Goal: Information Seeking & Learning: Understand process/instructions

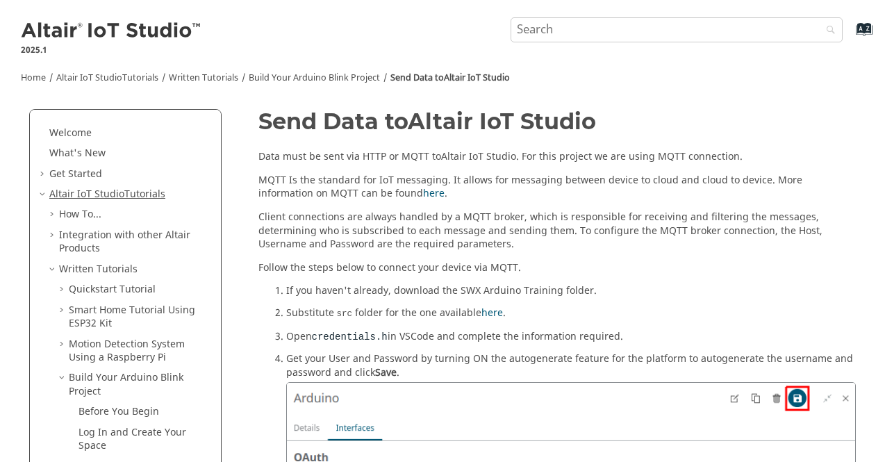
click at [139, 195] on link "Altair IoT Studio Tutorials" at bounding box center [107, 194] width 116 height 15
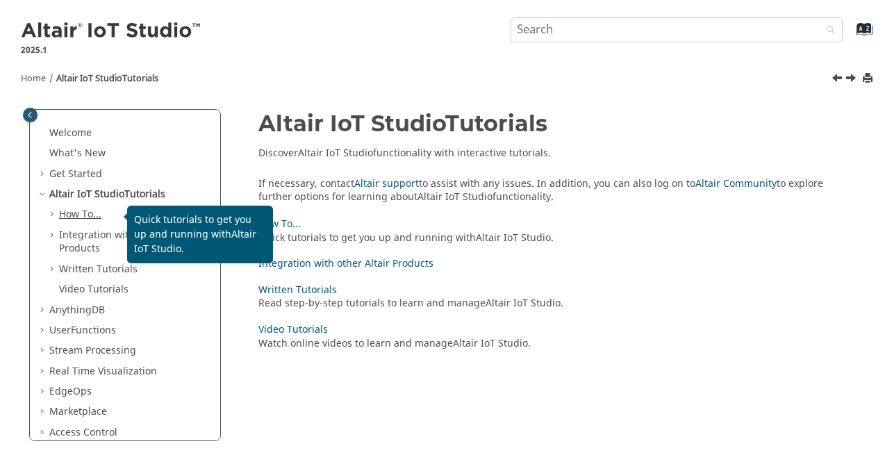
click at [74, 214] on link "How To..." at bounding box center [80, 214] width 42 height 15
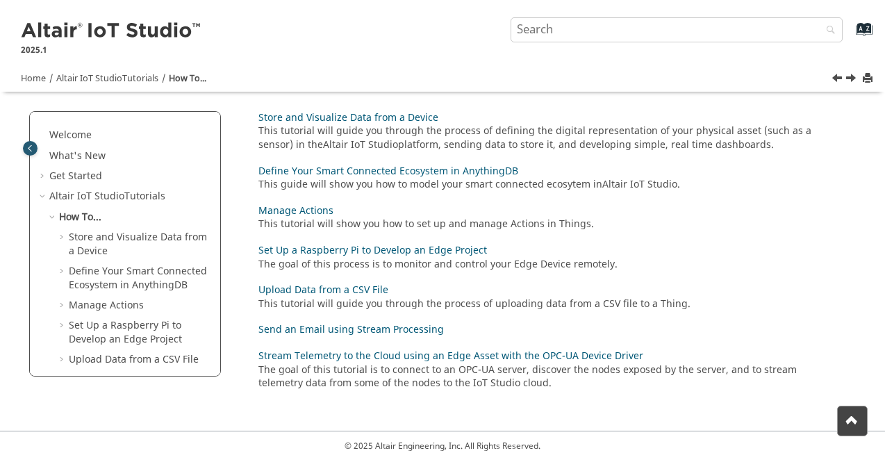
scroll to position [133, 0]
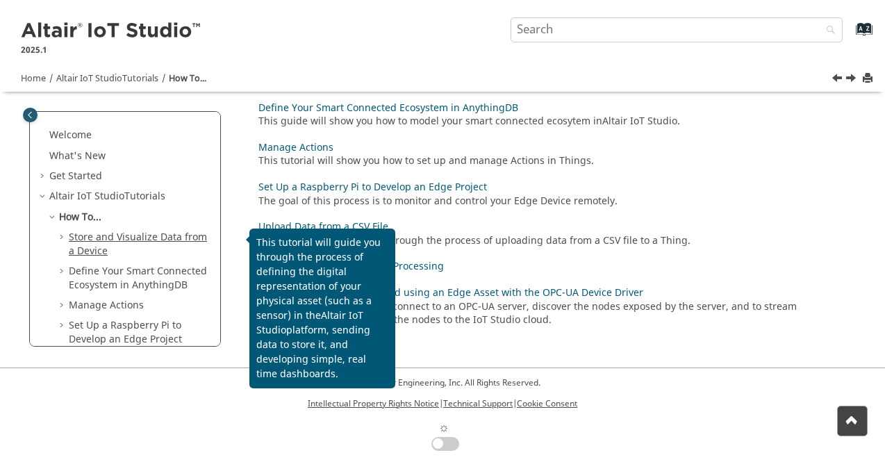
click at [94, 249] on link "Store and Visualize Data from a Device" at bounding box center [138, 244] width 138 height 28
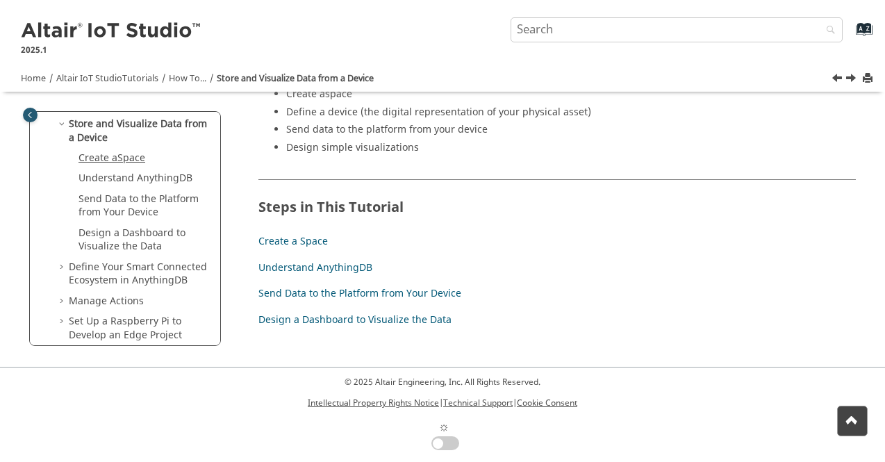
scroll to position [139, 0]
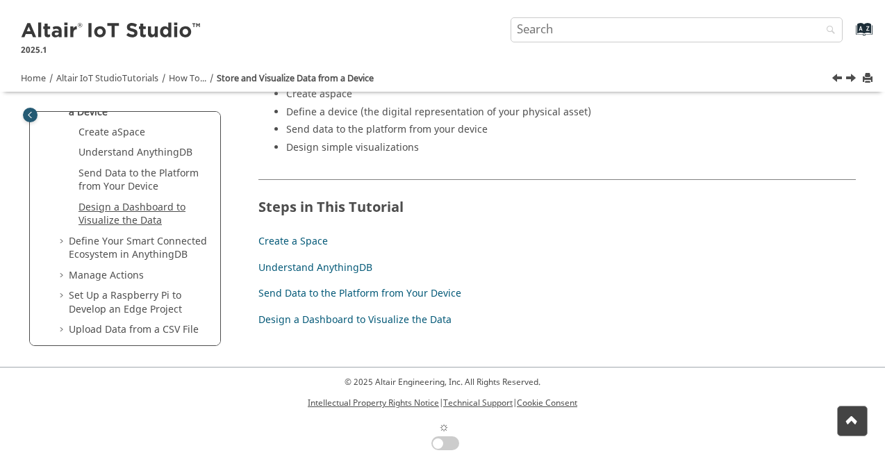
click at [131, 211] on link "Design a Dashboard to Visualize the Data" at bounding box center [131, 214] width 107 height 28
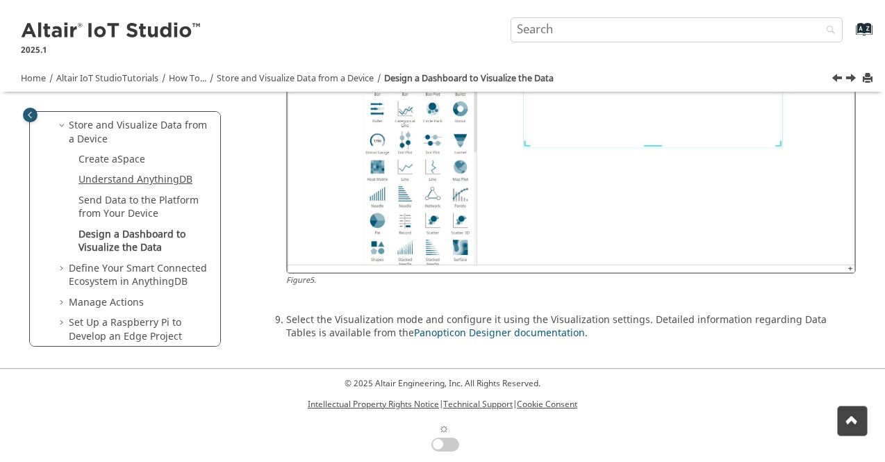
scroll to position [208, 0]
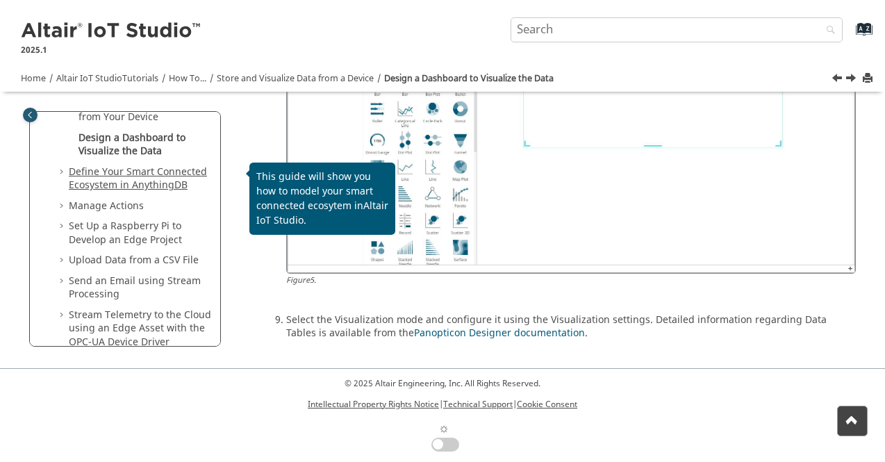
click at [93, 185] on link "Define Your Smart Connected Ecosystem in AnythingDB" at bounding box center [138, 179] width 138 height 28
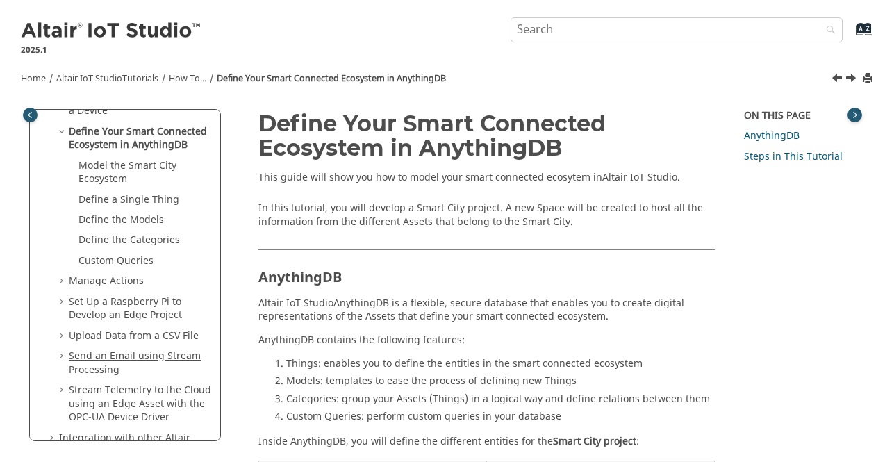
scroll to position [139, 0]
click at [103, 281] on link "Manage Actions" at bounding box center [106, 279] width 75 height 15
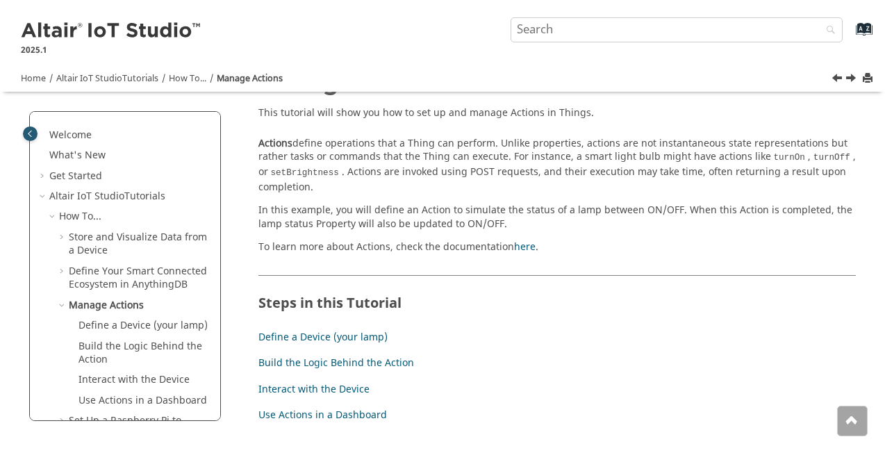
scroll to position [69, 0]
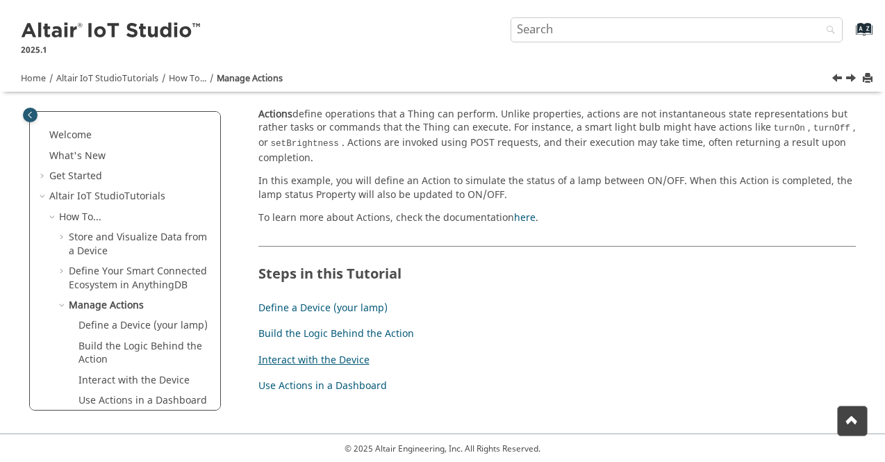
click at [321, 365] on link "Interact with the Device" at bounding box center [313, 360] width 111 height 15
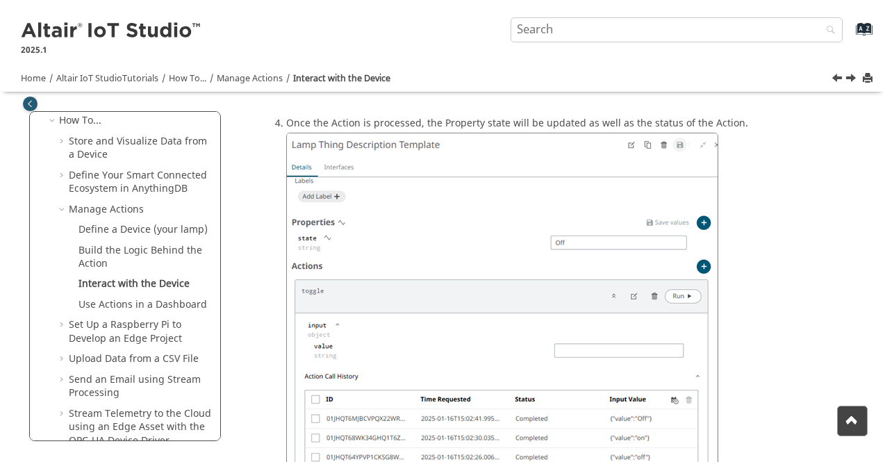
scroll to position [551, 0]
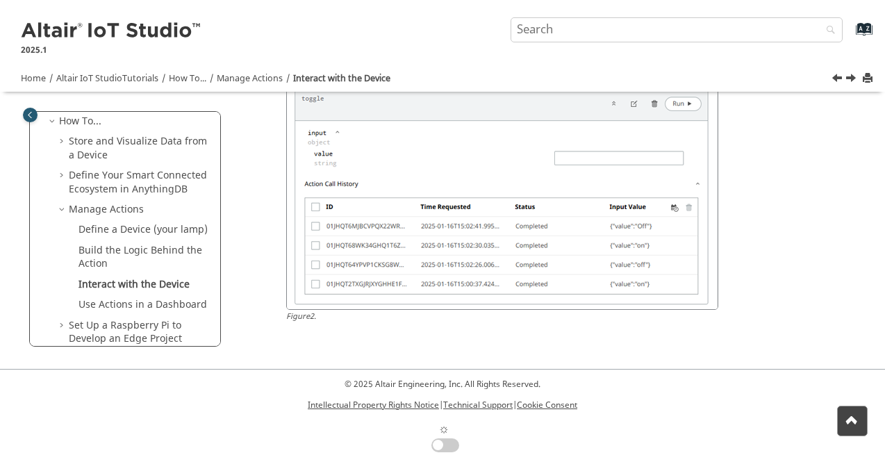
drag, startPoint x: 213, startPoint y: 168, endPoint x: 216, endPoint y: 180, distance: 12.1
click at [216, 180] on div "Welcome What's New View new features for Altair IoT Studio 's latest release. G…" at bounding box center [125, 228] width 190 height 233
